Goal: Task Accomplishment & Management: Complete application form

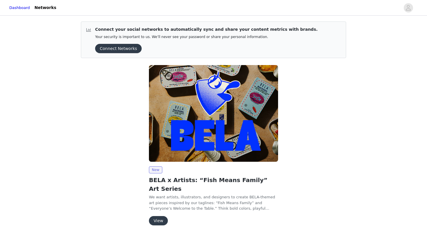
scroll to position [7, 0]
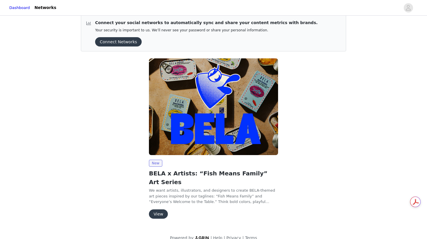
click at [162, 210] on button "View" at bounding box center [158, 214] width 19 height 9
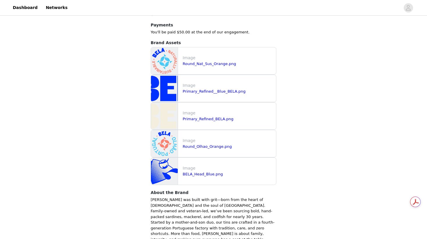
scroll to position [581, 0]
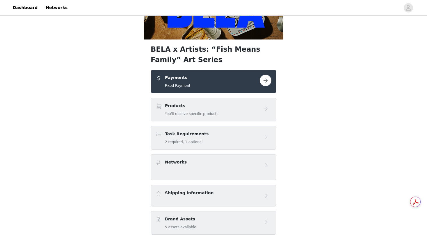
scroll to position [93, 0]
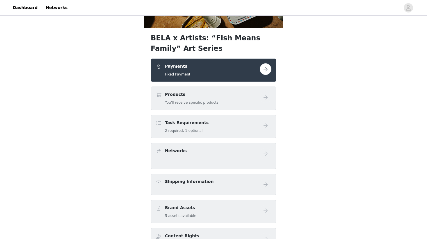
click at [265, 67] on button "button" at bounding box center [266, 69] width 12 height 12
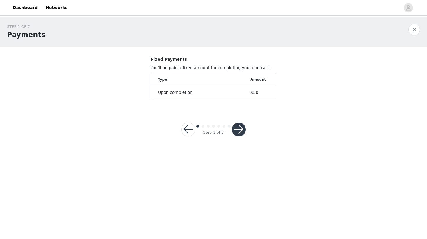
click at [241, 130] on button "button" at bounding box center [239, 130] width 14 height 14
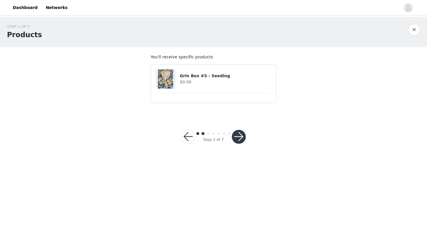
click at [240, 136] on button "button" at bounding box center [239, 137] width 14 height 14
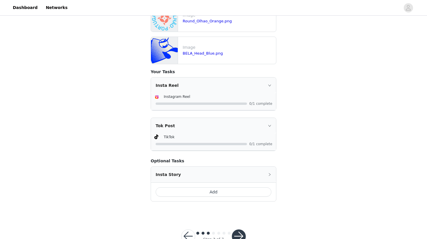
scroll to position [228, 0]
click at [270, 83] on icon "icon: right" at bounding box center [269, 84] width 3 height 3
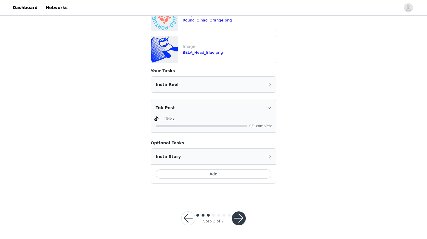
click at [239, 217] on button "button" at bounding box center [239, 219] width 14 height 14
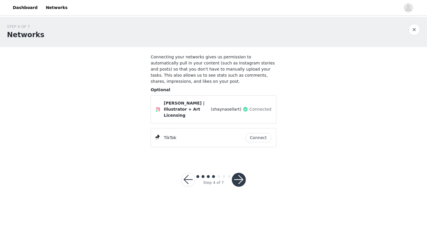
click at [255, 133] on button "Connect" at bounding box center [258, 137] width 26 height 9
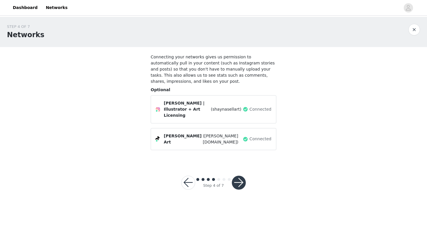
click at [239, 176] on button "button" at bounding box center [239, 183] width 14 height 14
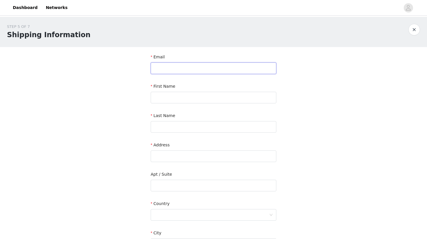
click at [177, 67] on input "text" at bounding box center [214, 68] width 126 height 12
type input "s"
type input "hello@shaynasell.com"
type input "Shayna"
type input "Sell"
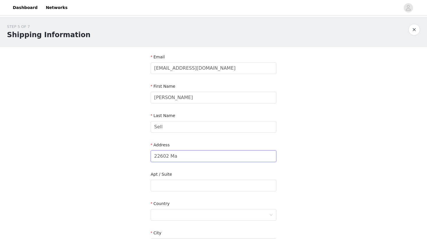
type input "22602 Maxine St"
type input "Saint Clair Shores, MI"
type input "48080"
type input "5865961367"
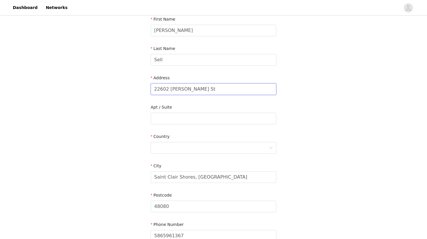
scroll to position [79, 0]
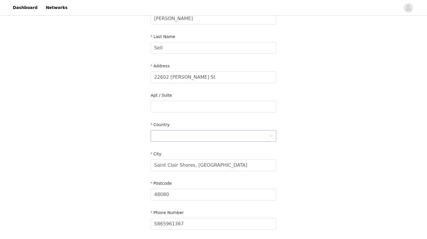
click at [270, 135] on icon "icon: down" at bounding box center [270, 135] width 3 height 3
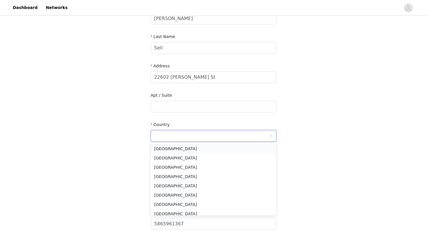
click at [180, 146] on li "[GEOGRAPHIC_DATA]" at bounding box center [214, 148] width 126 height 9
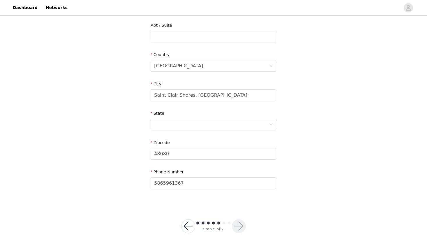
scroll to position [150, 0]
click at [266, 121] on div at bounding box center [211, 123] width 115 height 11
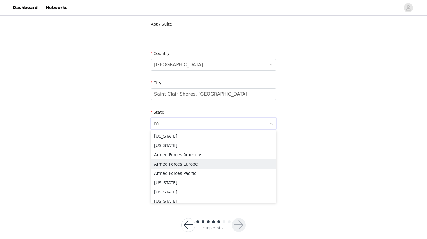
type input "mi"
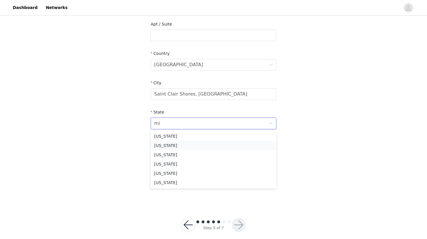
click at [216, 146] on li "Michigan" at bounding box center [214, 145] width 126 height 9
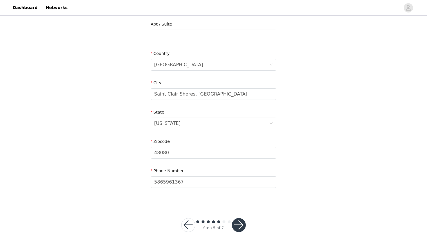
scroll to position [157, 0]
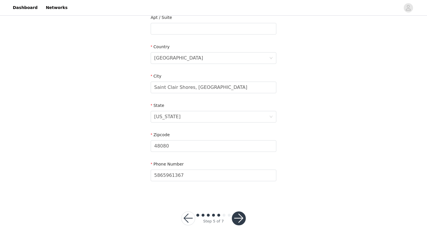
click at [242, 217] on button "button" at bounding box center [239, 219] width 14 height 14
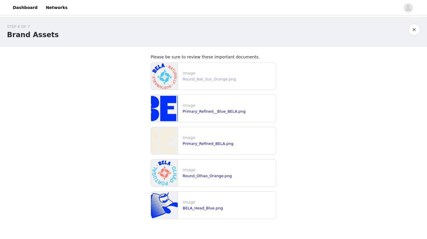
click at [230, 80] on link "Round_Nat_Sus_Orange.png" at bounding box center [209, 79] width 53 height 4
click at [204, 111] on link "Primary_Refined__Blue_BELA.png" at bounding box center [214, 111] width 63 height 4
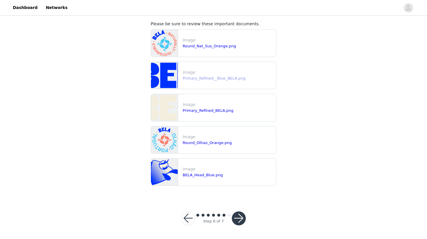
scroll to position [33, 0]
click at [193, 108] on div "Primary_Refined_BELA.png" at bounding box center [228, 111] width 91 height 6
click at [195, 112] on link "Primary_Refined_BELA.png" at bounding box center [208, 110] width 51 height 4
click at [205, 144] on link "Round_Olhao_Orange.png" at bounding box center [207, 143] width 49 height 4
click at [241, 219] on button "button" at bounding box center [239, 219] width 14 height 14
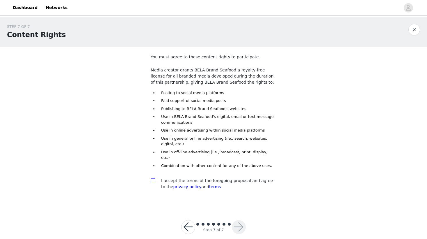
click at [151, 178] on input "checkbox" at bounding box center [153, 180] width 4 height 4
checkbox input "true"
click at [239, 220] on button "button" at bounding box center [239, 227] width 14 height 14
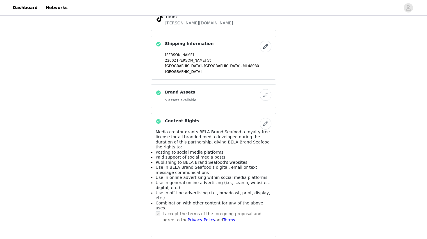
scroll to position [329, 0]
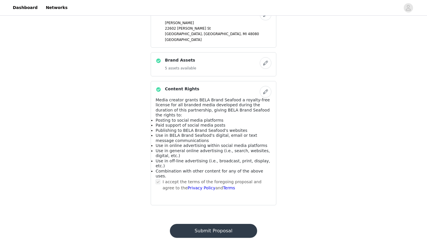
click at [241, 224] on button "Submit Proposal" at bounding box center [213, 231] width 87 height 14
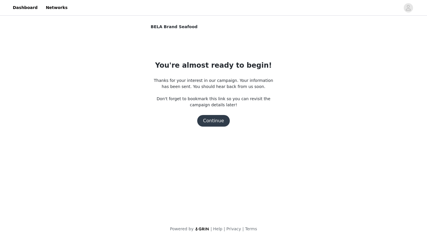
click at [220, 123] on button "Continue" at bounding box center [213, 121] width 33 height 12
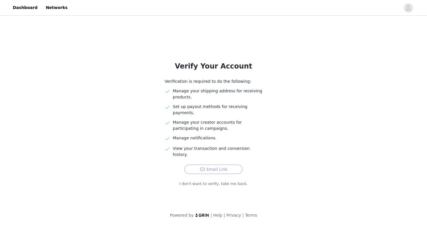
click at [206, 165] on button "Email Link" at bounding box center [213, 169] width 58 height 9
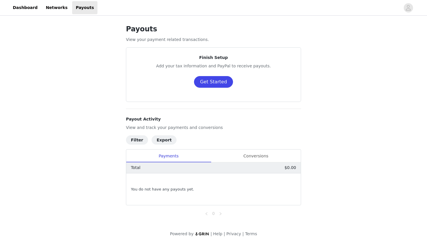
click at [213, 84] on button "Get Started" at bounding box center [213, 82] width 39 height 12
